Goal: Task Accomplishment & Management: Manage account settings

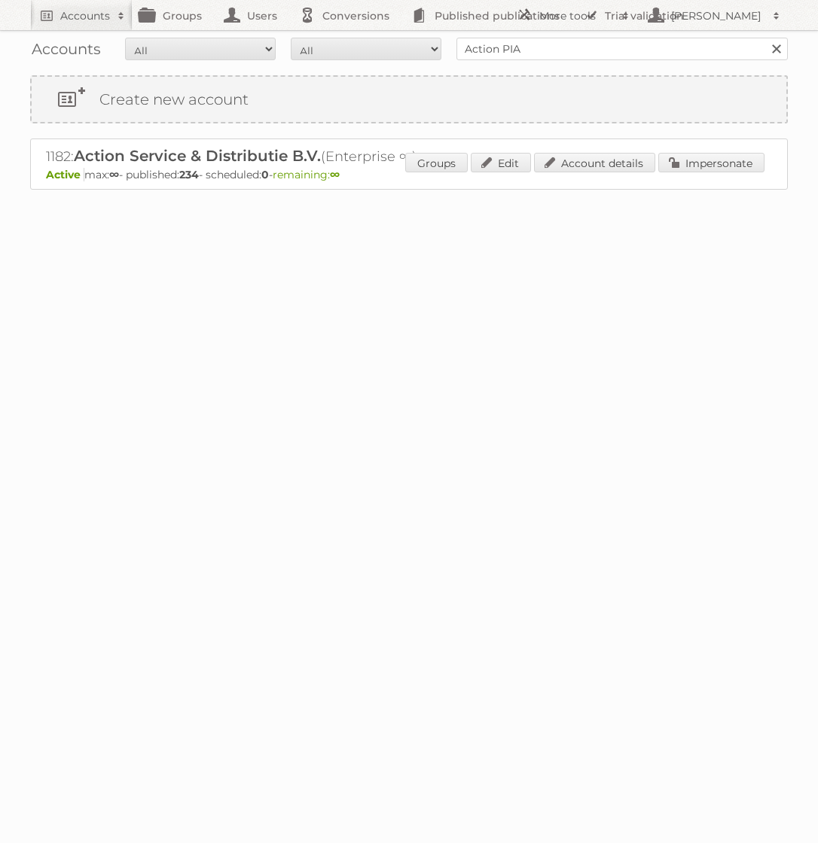
click at [635, 60] on div "Accounts All Active Expired Pending All Paid Trials Self service Action PIA Sea…" at bounding box center [408, 49] width 757 height 38
click at [632, 49] on input "Action PIA" at bounding box center [621, 49] width 331 height 23
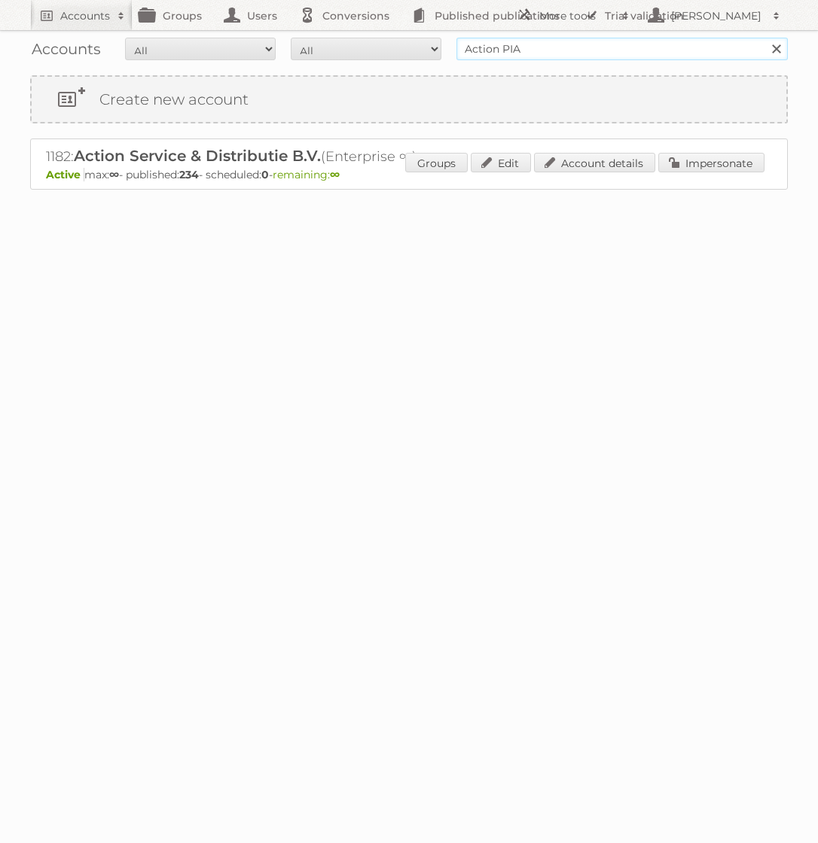
click at [632, 49] on input "Action PIA" at bounding box center [621, 49] width 331 height 23
type input "Holland & Barrett"
click at [764, 38] on input "Search" at bounding box center [775, 49] width 23 height 23
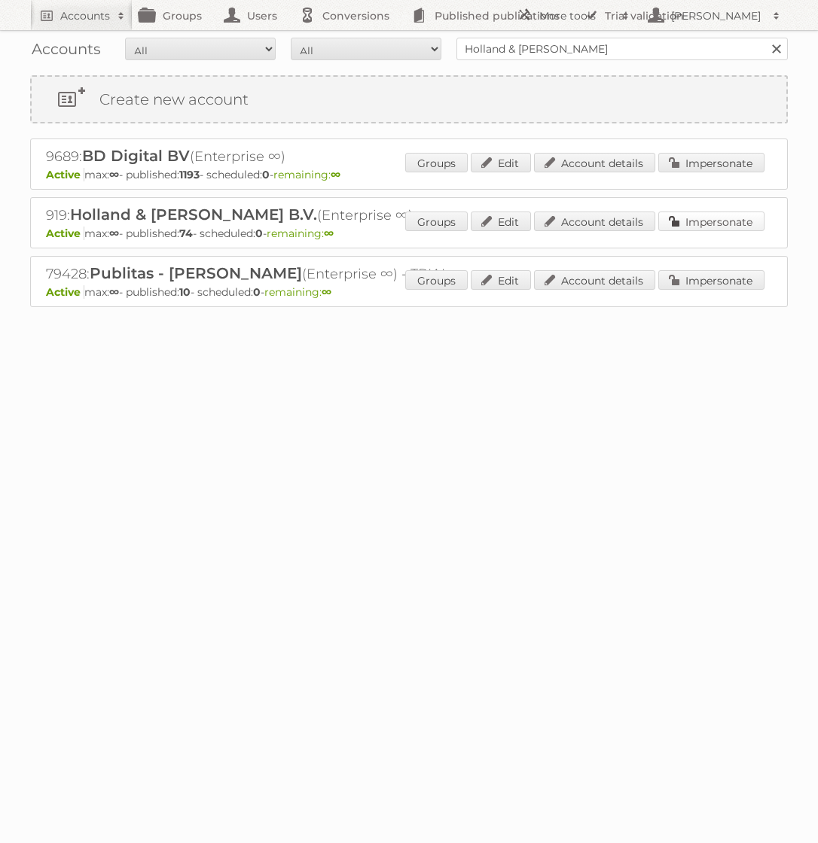
click at [724, 226] on link "Impersonate" at bounding box center [711, 222] width 106 height 20
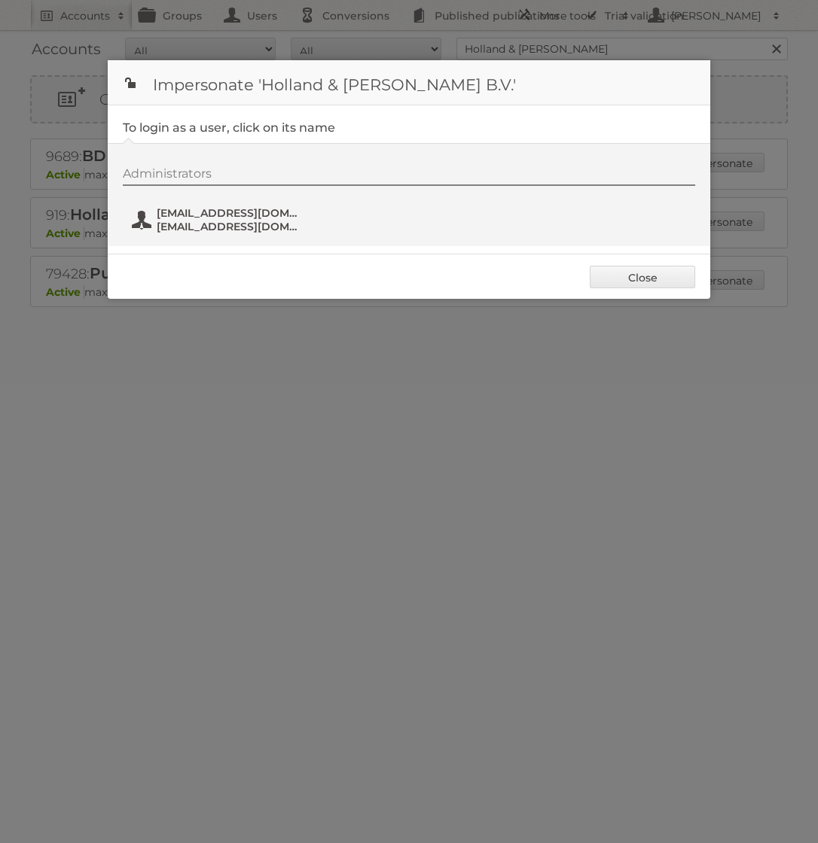
click at [225, 227] on span "fs+hollandbarrett@publitas.com" at bounding box center [230, 227] width 146 height 14
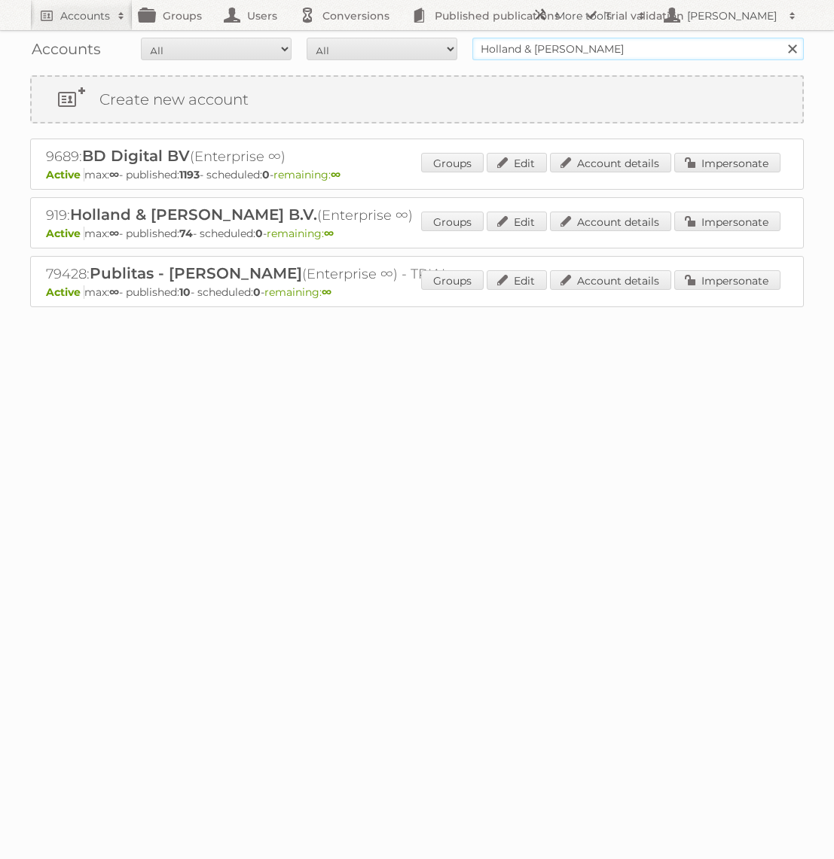
click at [606, 56] on input "Holland & Barrett" at bounding box center [637, 49] width 331 height 23
type input "KARWEI"
click at [780, 38] on input "Search" at bounding box center [791, 49] width 23 height 23
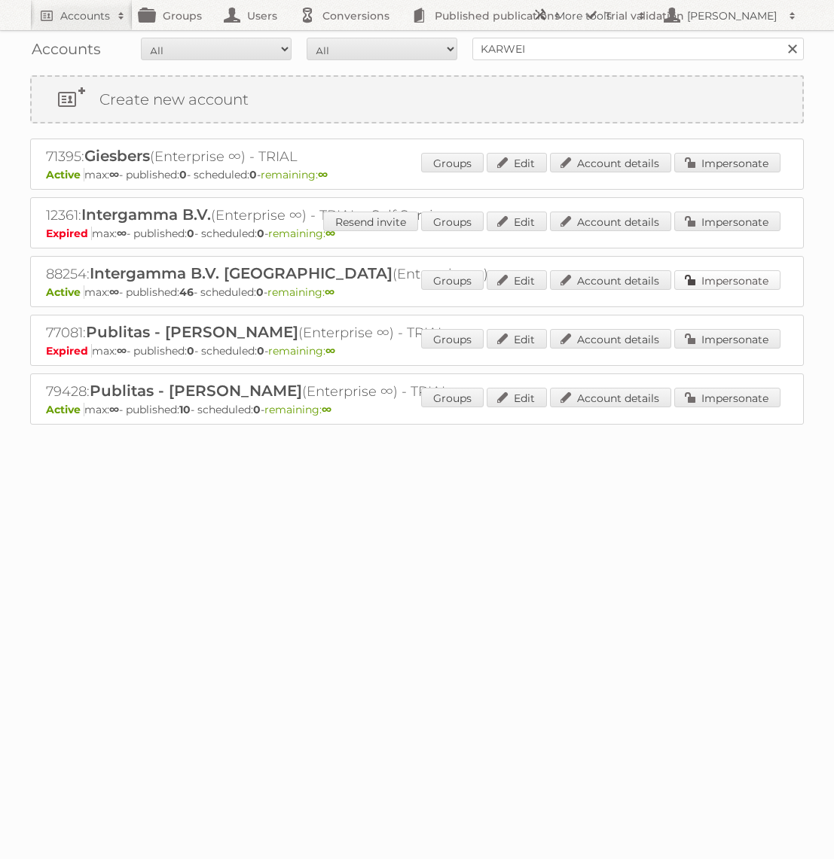
click at [744, 282] on link "Impersonate" at bounding box center [727, 280] width 106 height 20
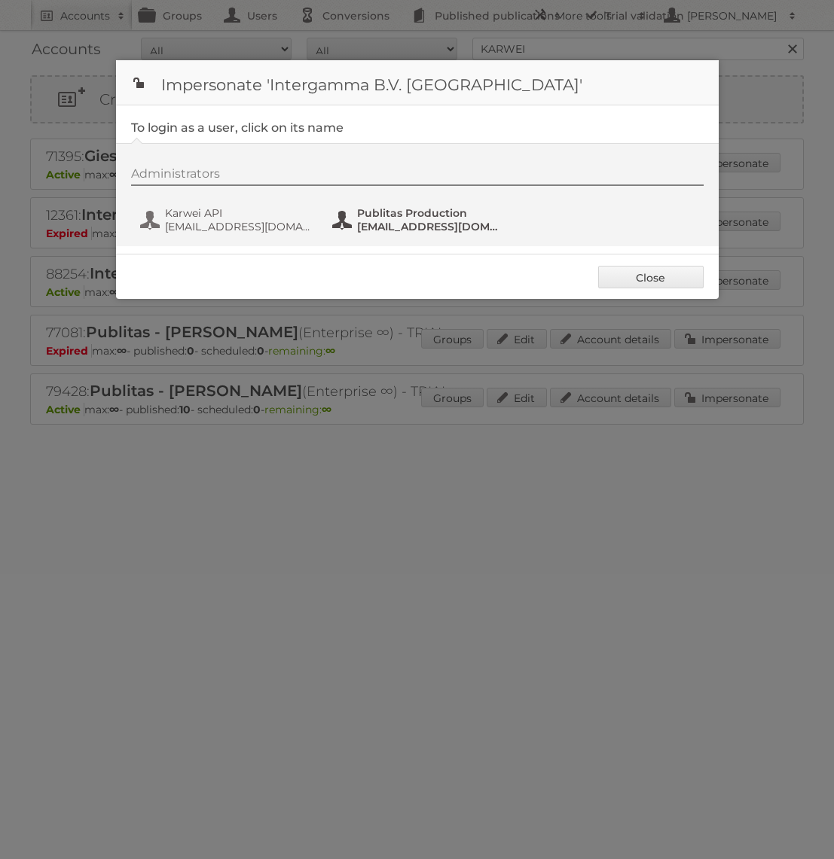
click at [421, 216] on span "Publitas Production" at bounding box center [430, 213] width 146 height 14
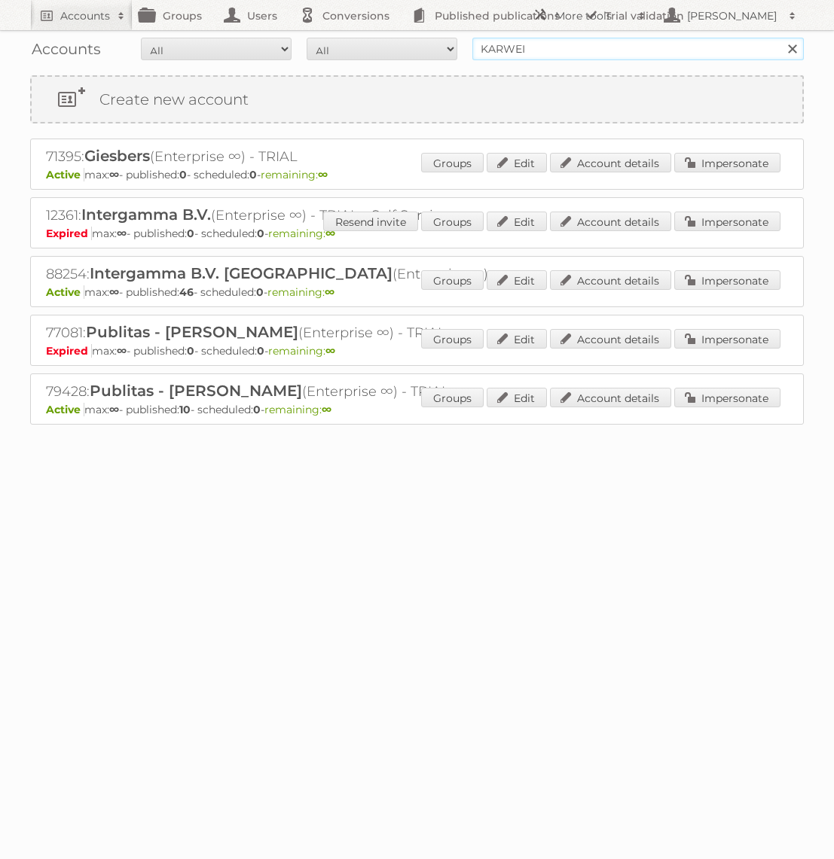
click at [581, 42] on input "KARWEI" at bounding box center [637, 49] width 331 height 23
type input "GAMMA"
click at [780, 38] on input "Search" at bounding box center [791, 49] width 23 height 23
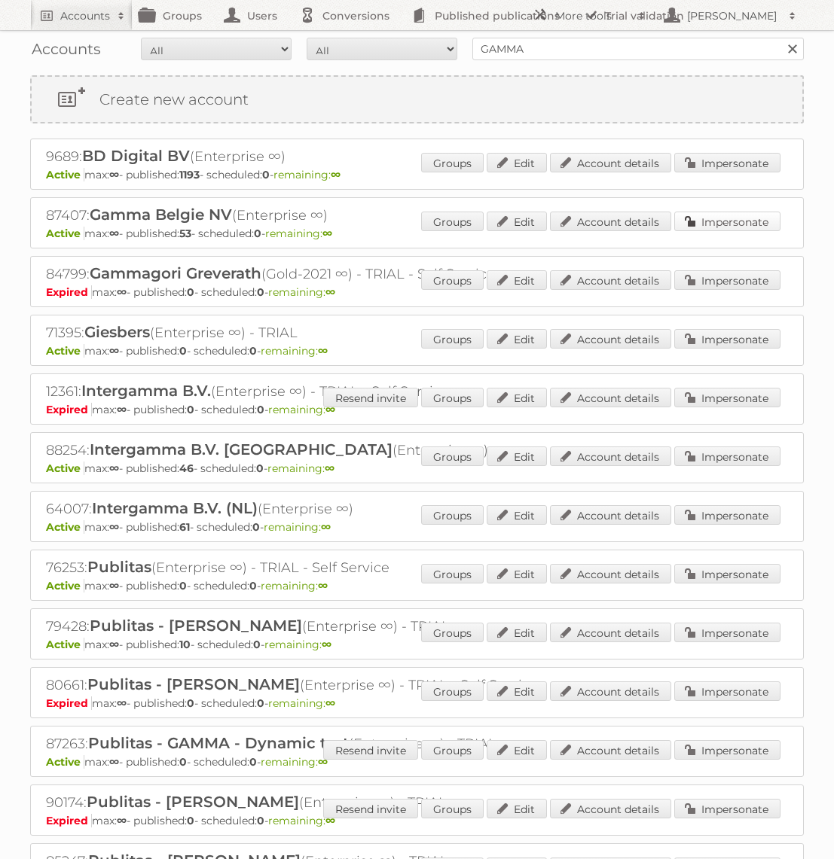
click at [695, 224] on link "Impersonate" at bounding box center [727, 222] width 106 height 20
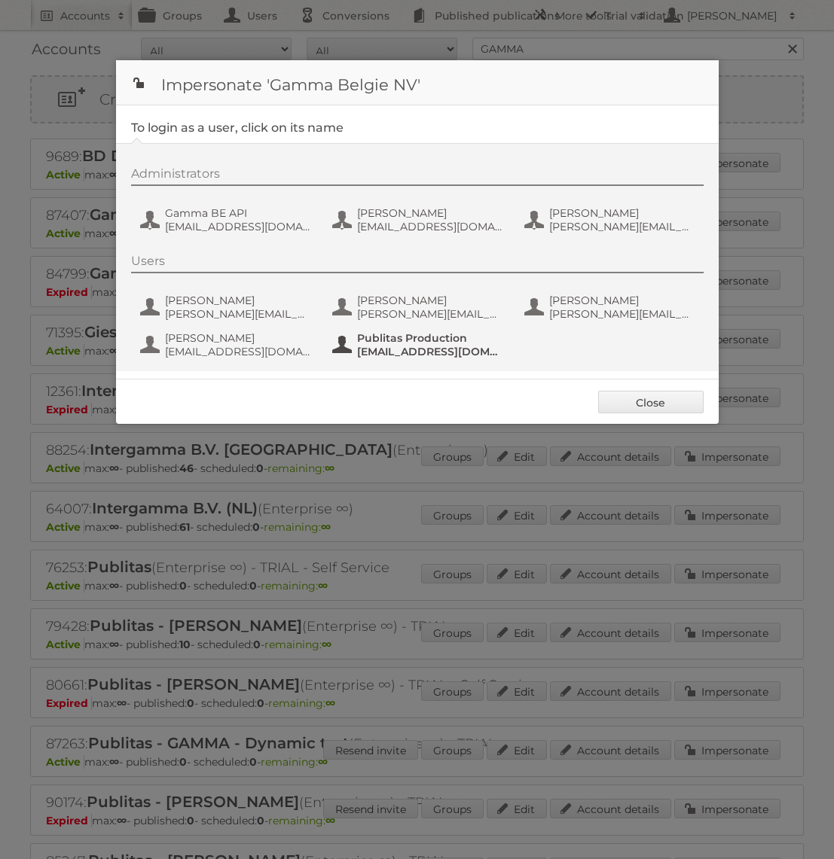
click at [425, 358] on button "Publitas Production [EMAIL_ADDRESS][DOMAIN_NAME]" at bounding box center [419, 345] width 177 height 30
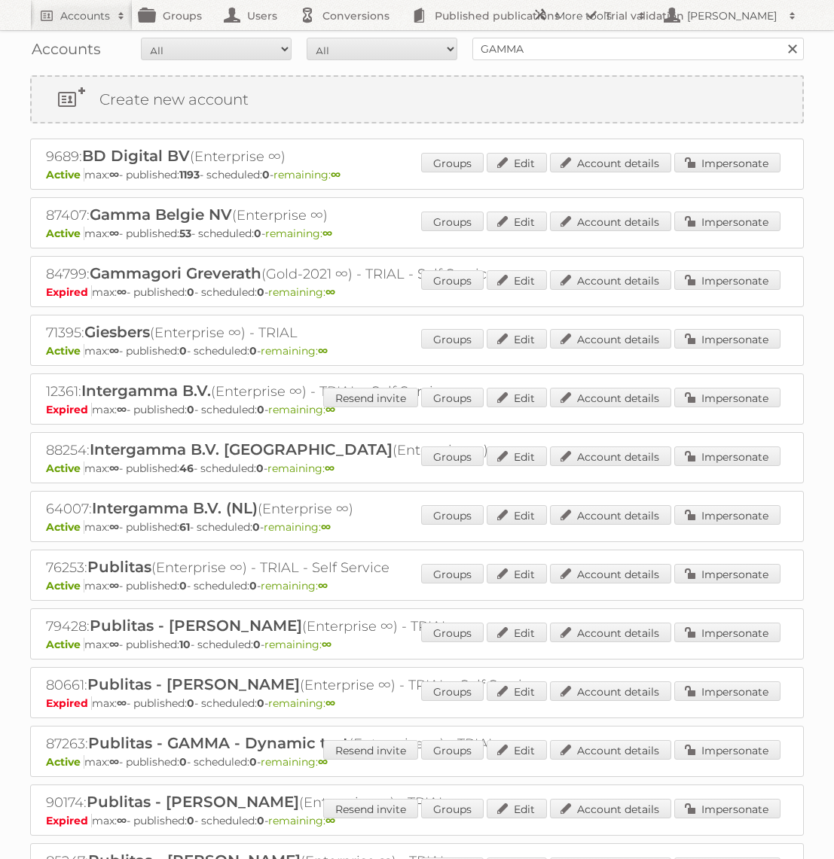
click at [534, 36] on div "Accounts All Active Expired Pending All Paid Trials Self service GAMMA Search" at bounding box center [416, 49] width 773 height 38
click at [533, 47] on input "GAMMA" at bounding box center [637, 49] width 331 height 23
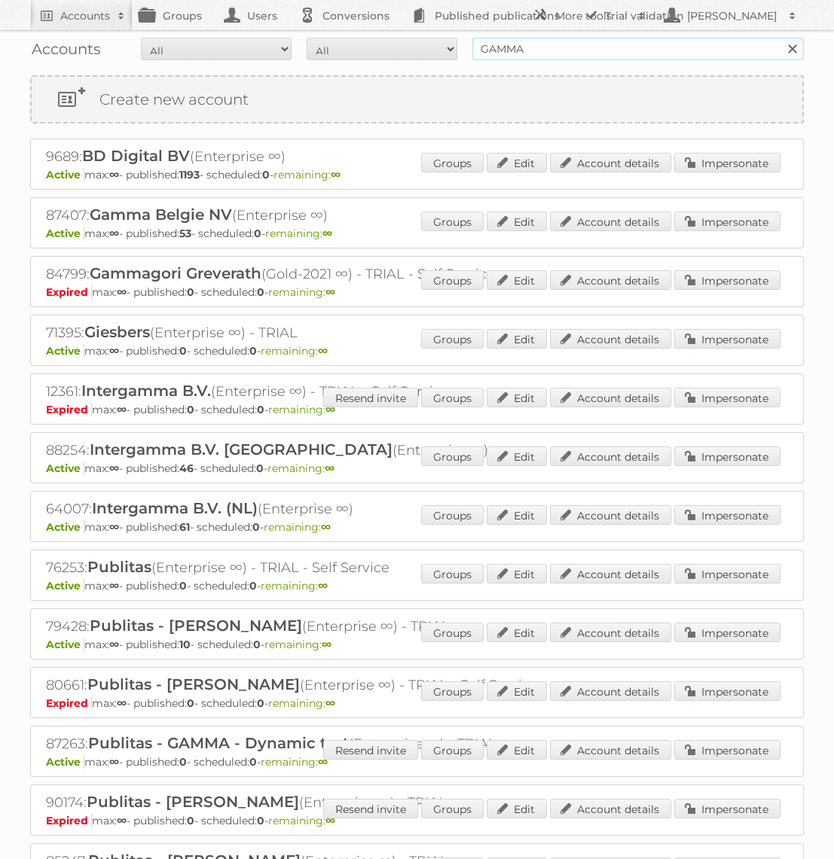
click at [533, 47] on input "GAMMA" at bounding box center [637, 49] width 331 height 23
type input "Action PIA"
click at [780, 38] on input "Search" at bounding box center [791, 49] width 23 height 23
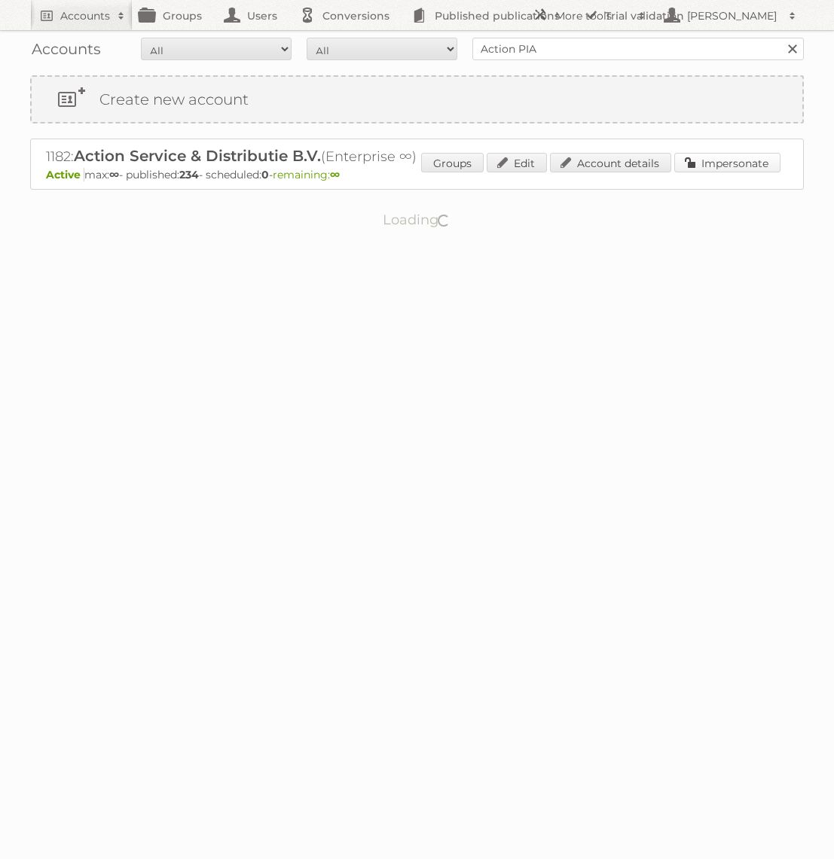
click at [696, 160] on link "Impersonate" at bounding box center [727, 163] width 106 height 20
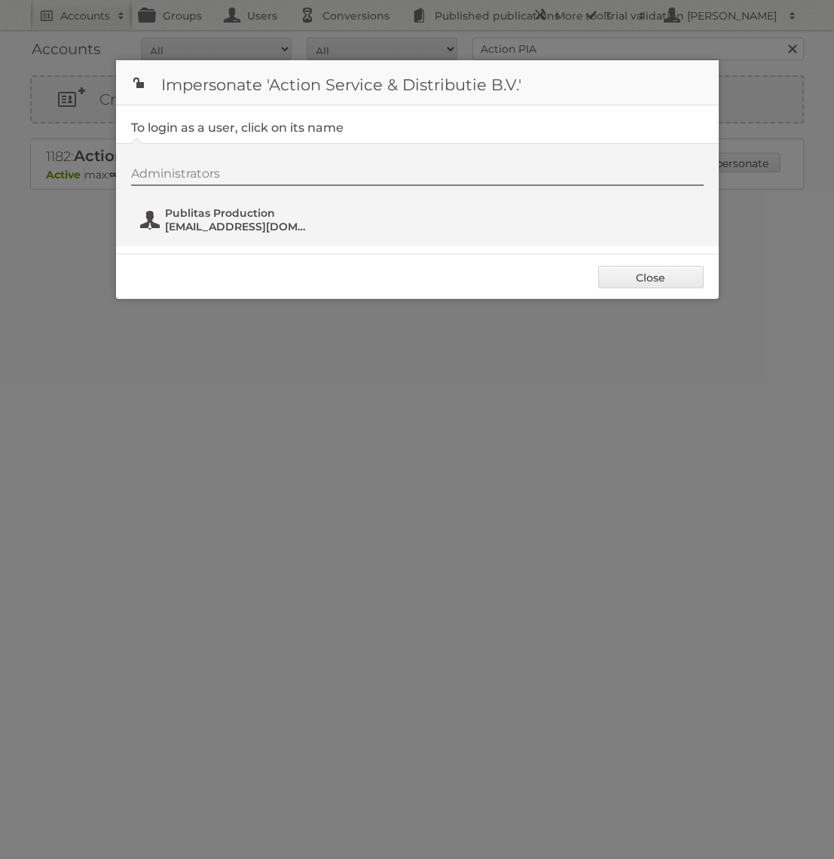
click at [235, 220] on span "[EMAIL_ADDRESS][DOMAIN_NAME]" at bounding box center [238, 227] width 146 height 14
